Goal: Task Accomplishment & Management: Manage account settings

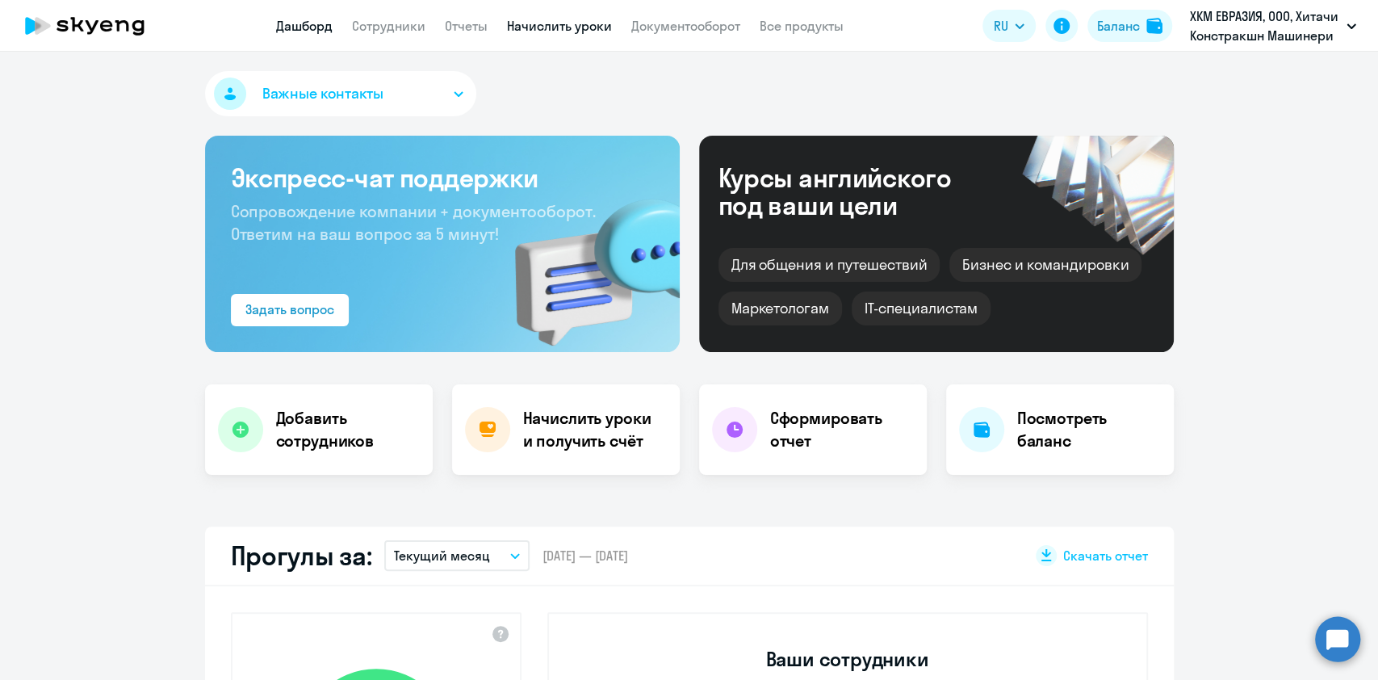
click at [557, 28] on link "Начислить уроки" at bounding box center [559, 26] width 105 height 16
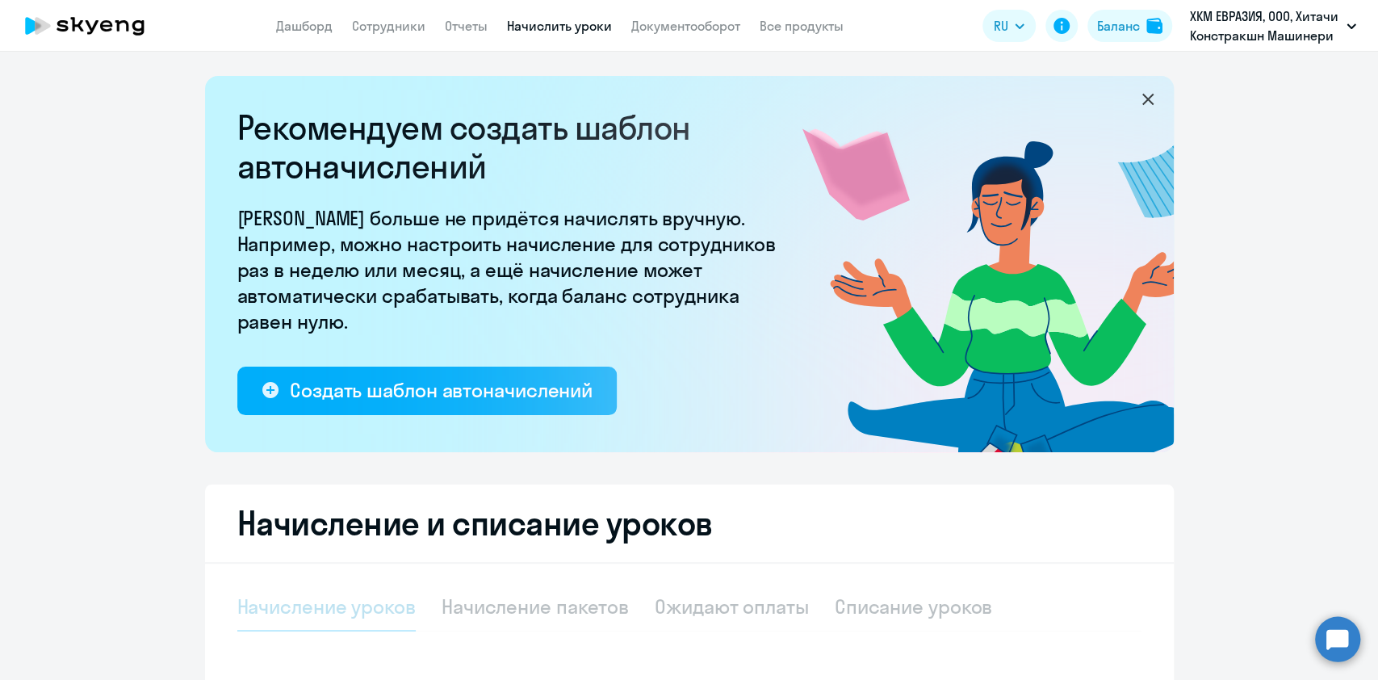
select select "10"
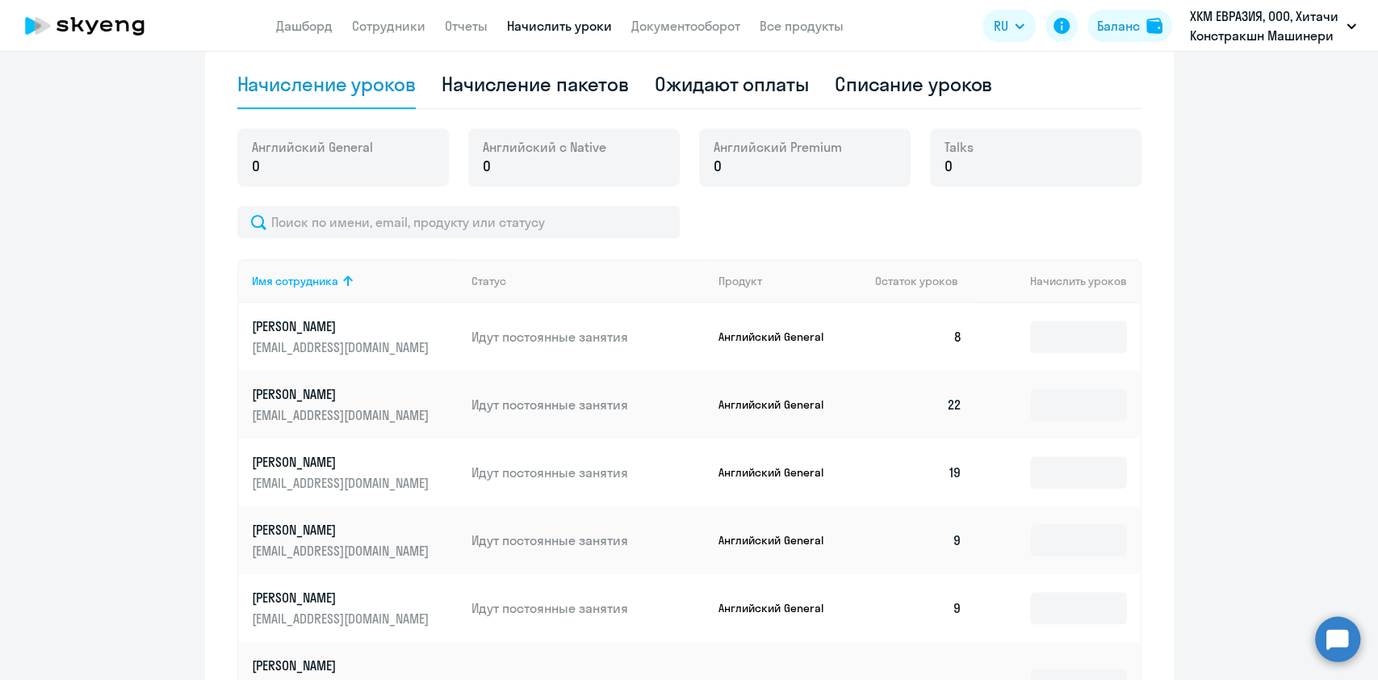
scroll to position [705, 0]
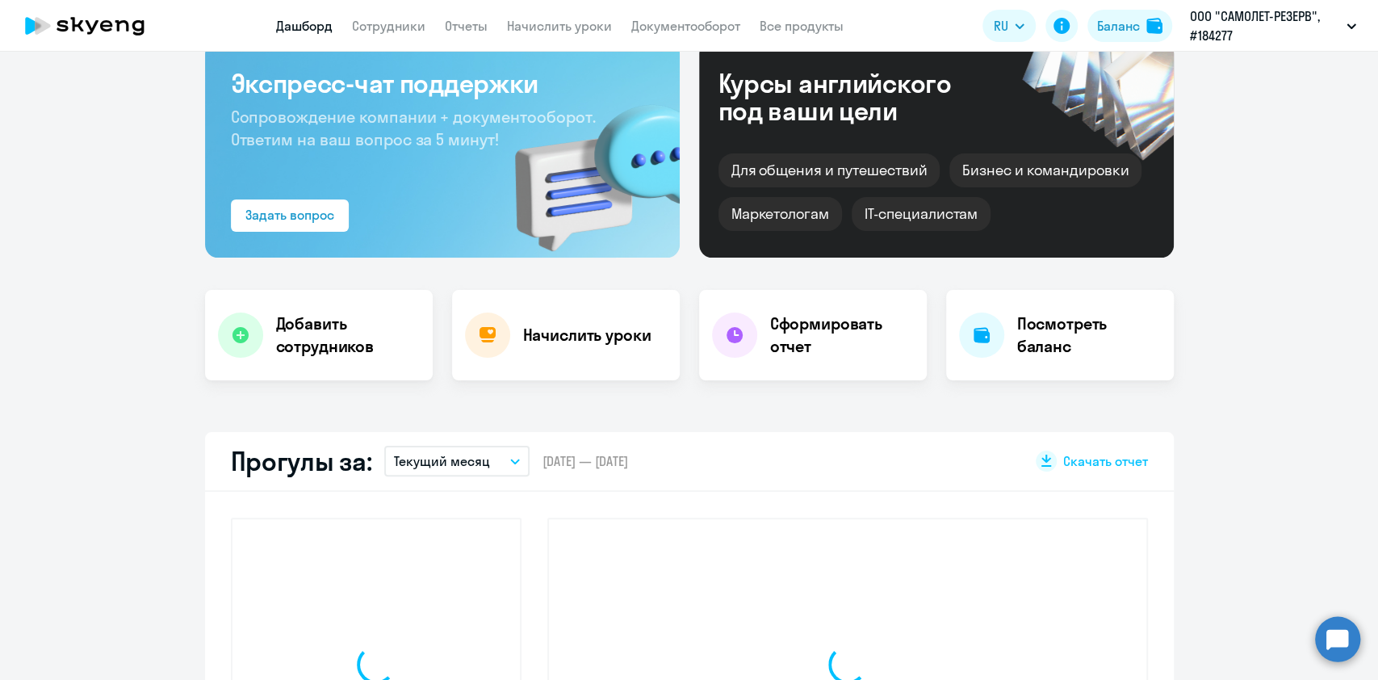
select select "30"
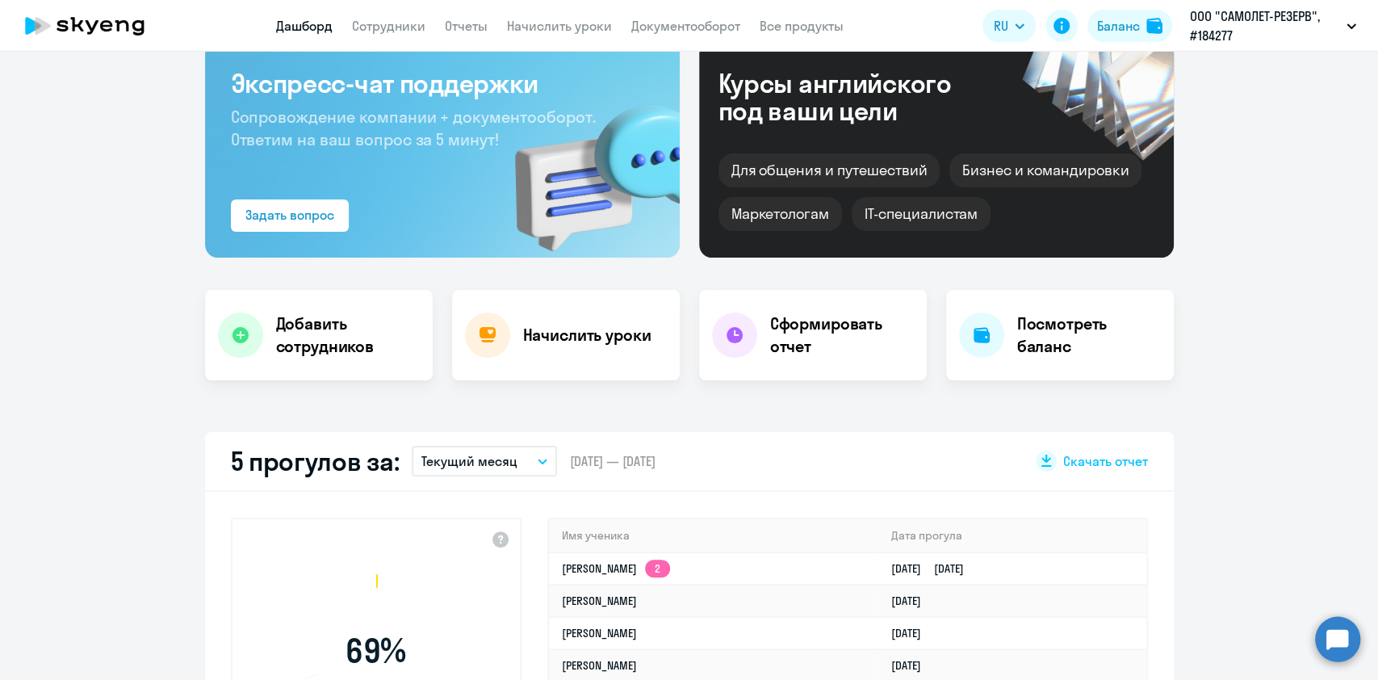
scroll to position [98, 0]
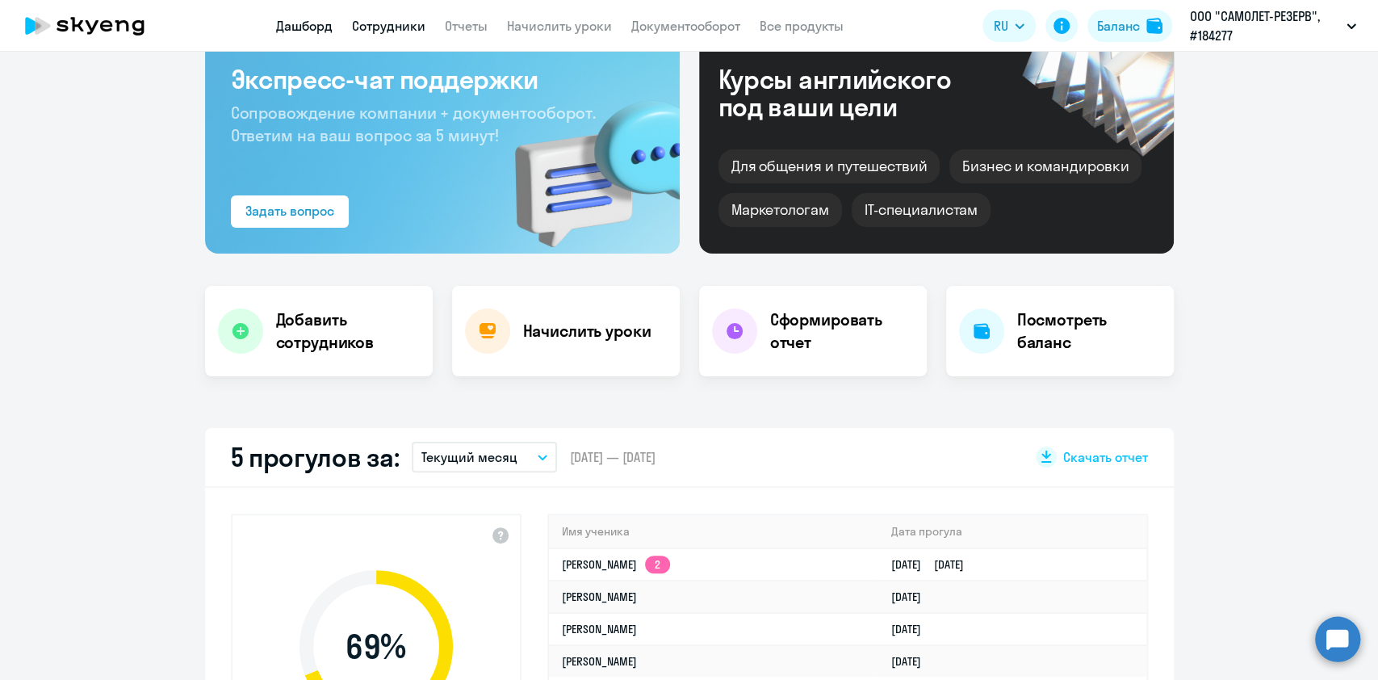
click at [406, 30] on link "Сотрудники" at bounding box center [388, 26] width 73 height 16
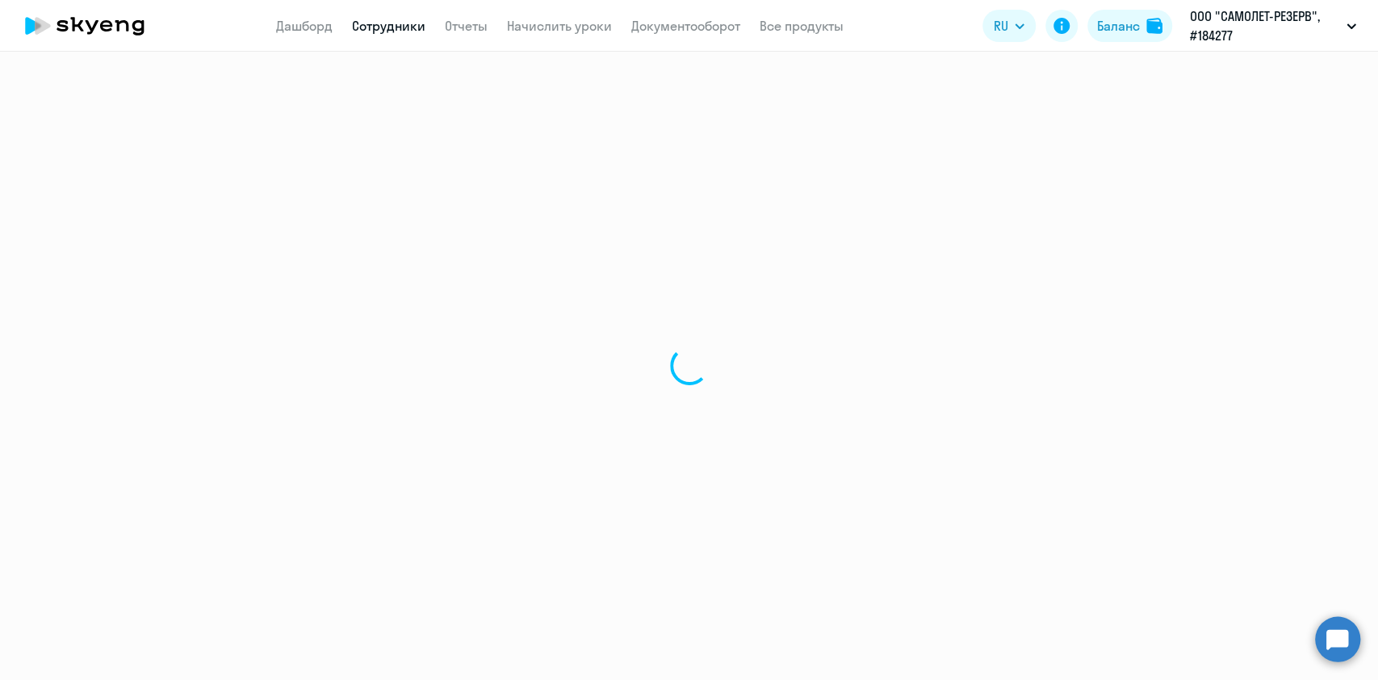
select select "30"
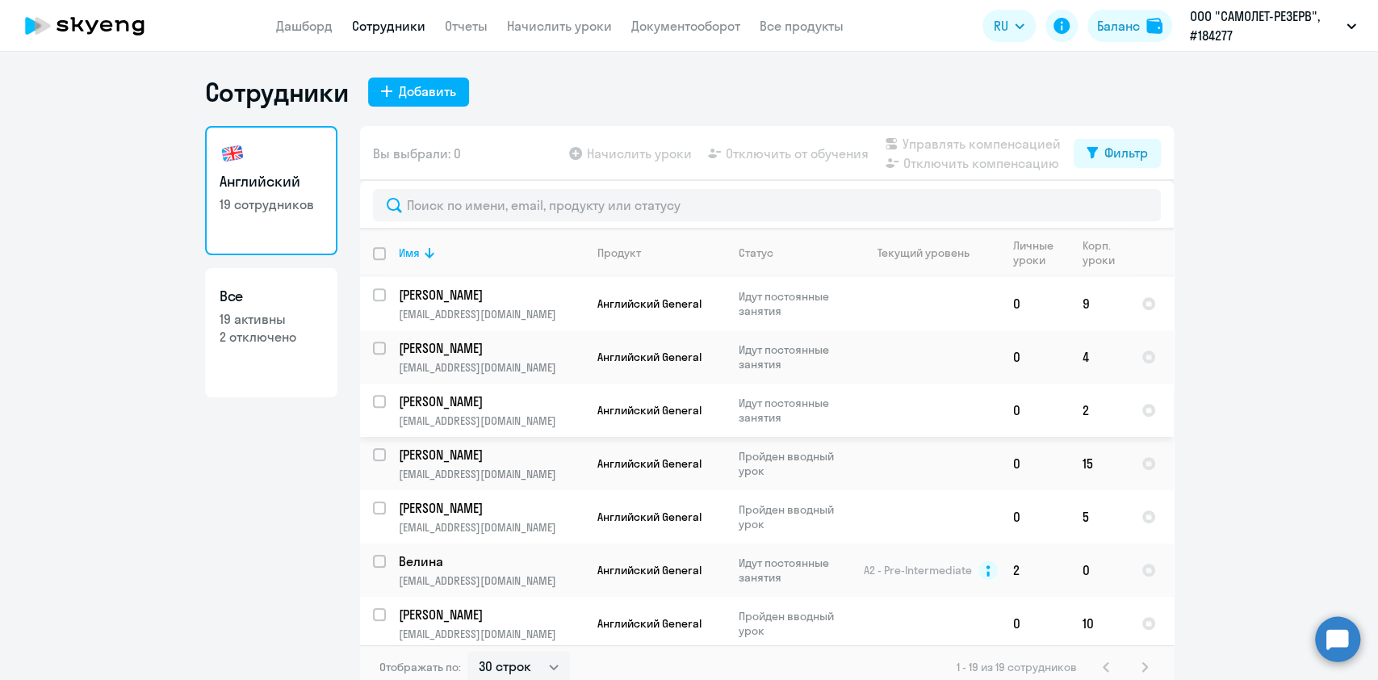
scroll to position [640, 0]
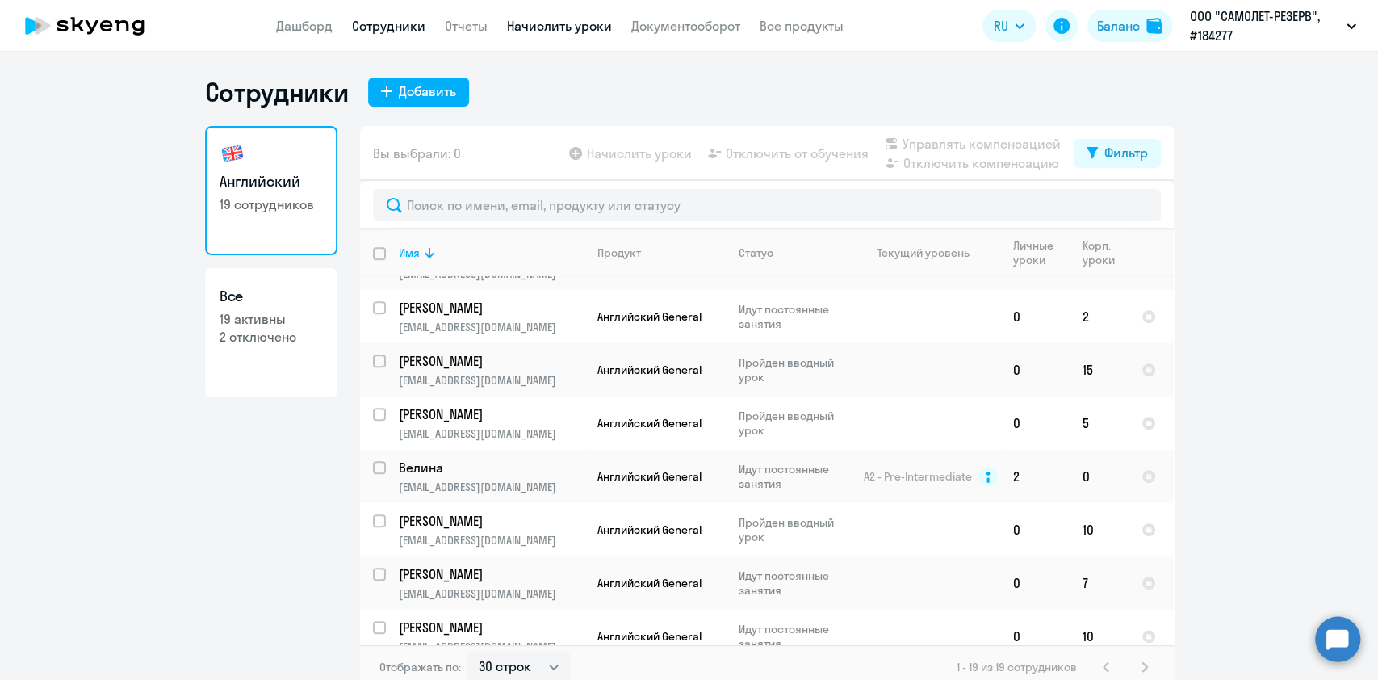
click at [546, 21] on link "Начислить уроки" at bounding box center [559, 26] width 105 height 16
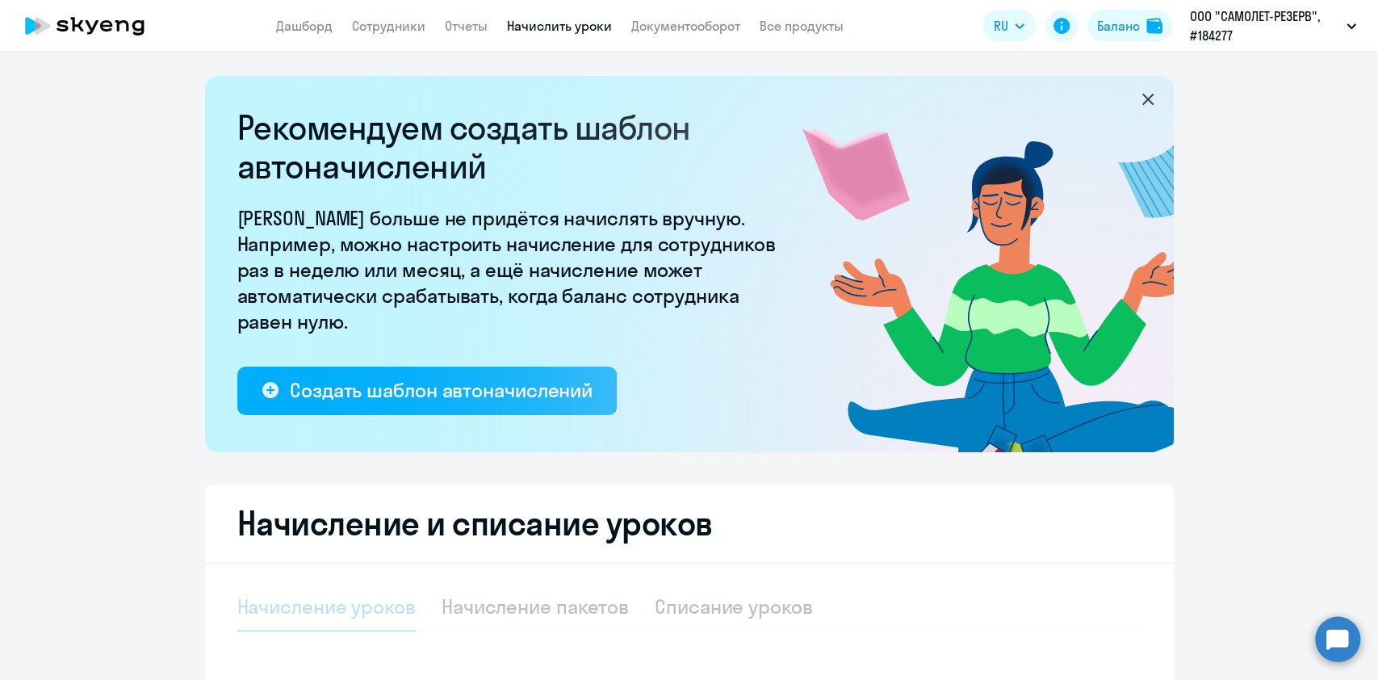
select select "10"
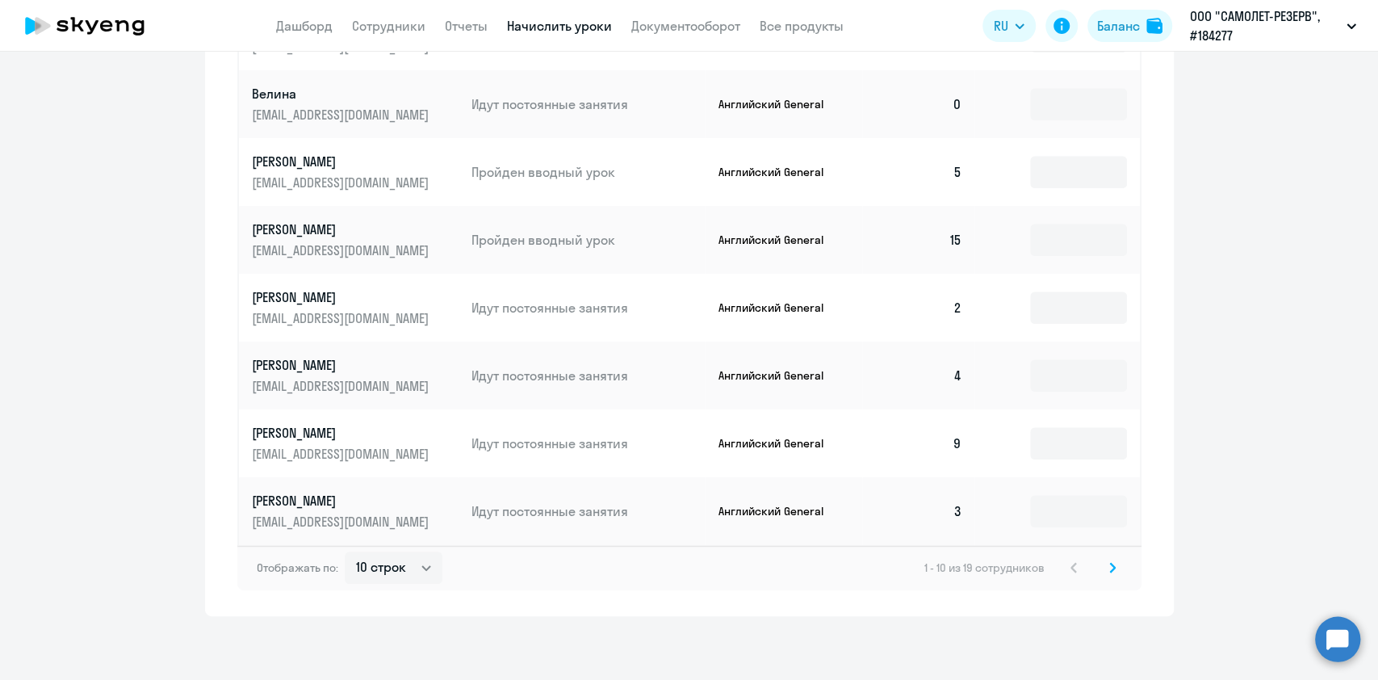
scroll to position [986, 0]
click at [1103, 571] on svg-icon at bounding box center [1112, 566] width 19 height 19
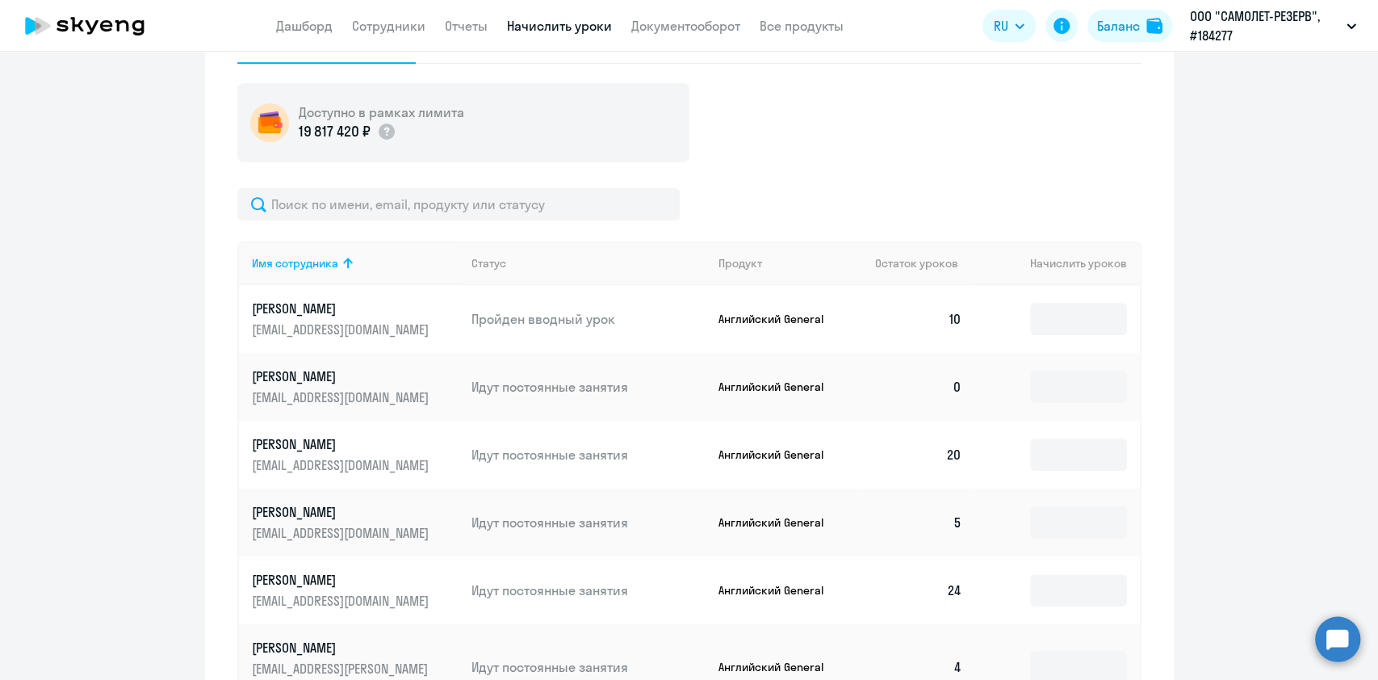
scroll to position [568, 0]
click at [1086, 379] on input at bounding box center [1078, 386] width 97 height 32
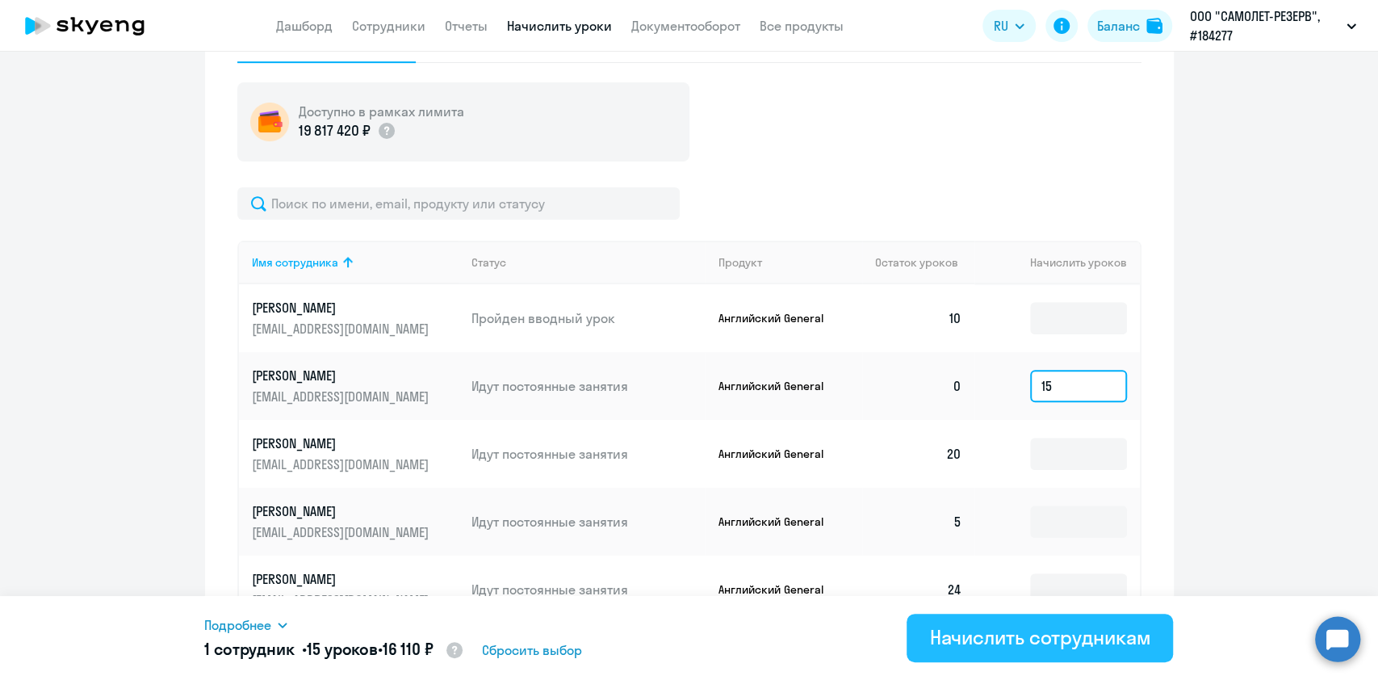
type input "15"
click at [1031, 636] on div "Начислить сотрудникам" at bounding box center [1039, 637] width 221 height 26
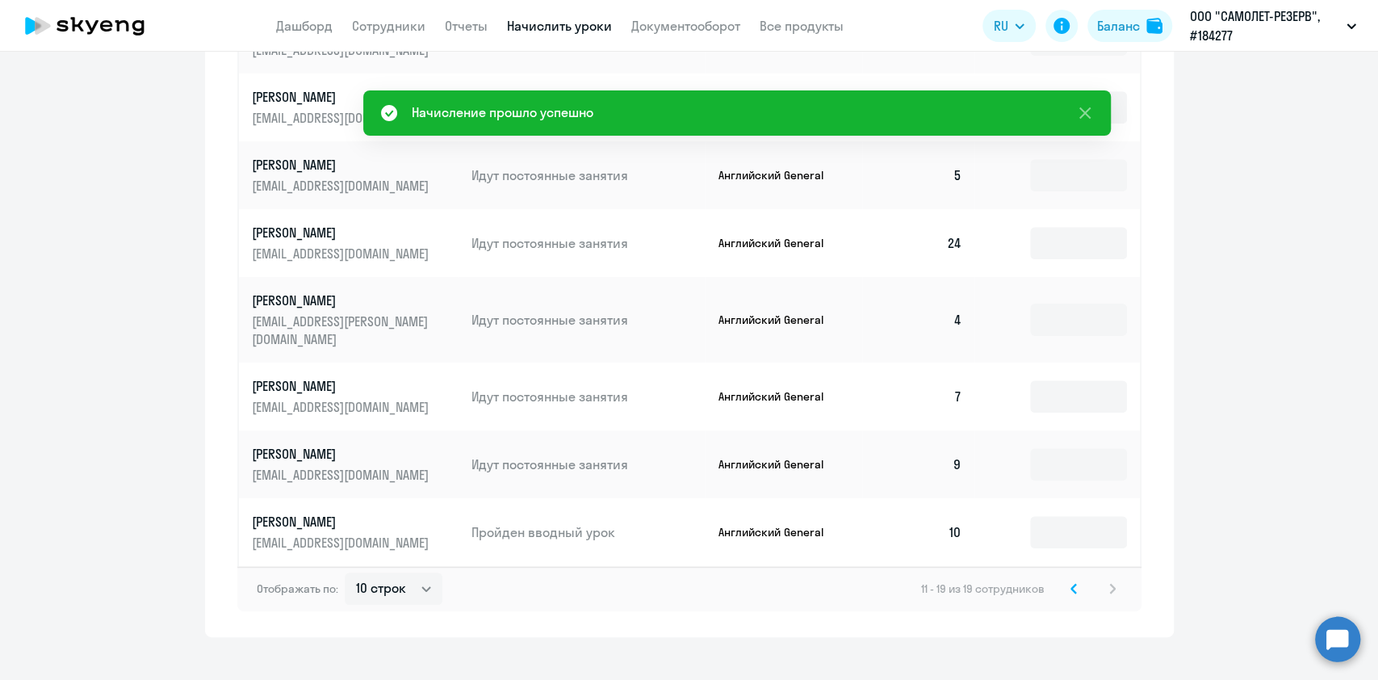
scroll to position [919, 0]
